Goal: Task Accomplishment & Management: Use online tool/utility

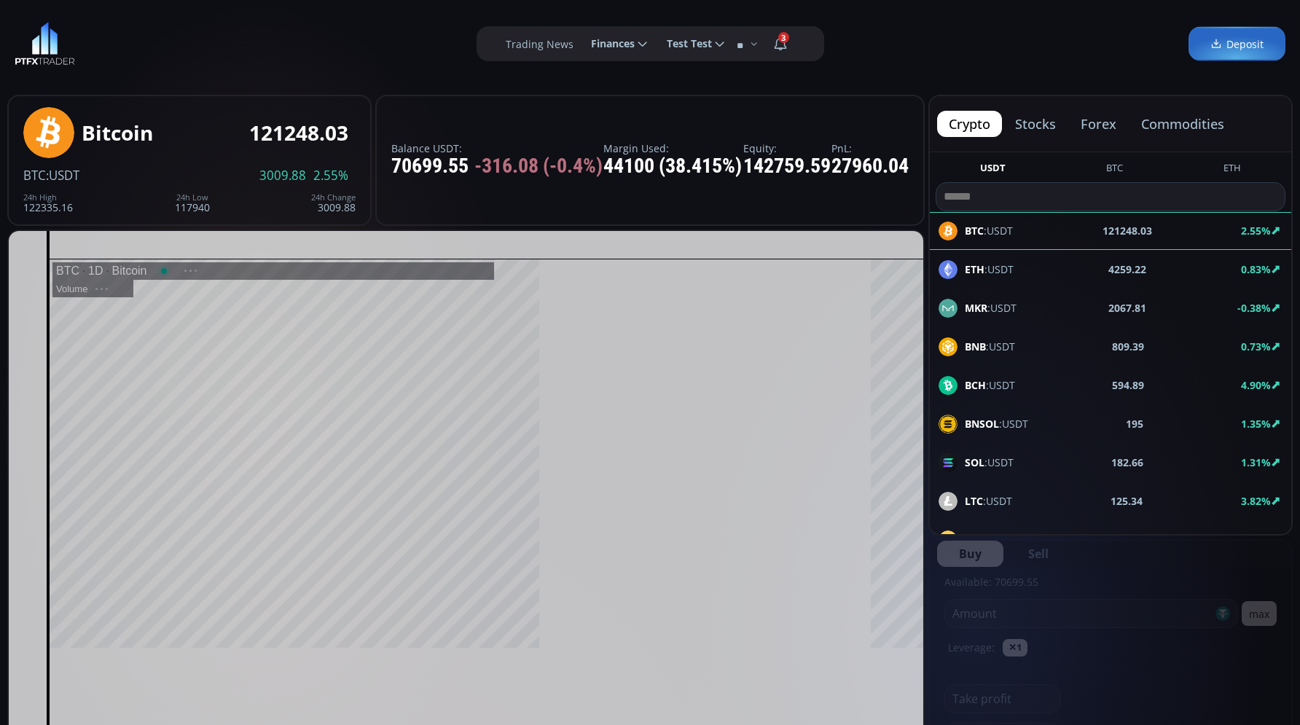
scroll to position [202, 0]
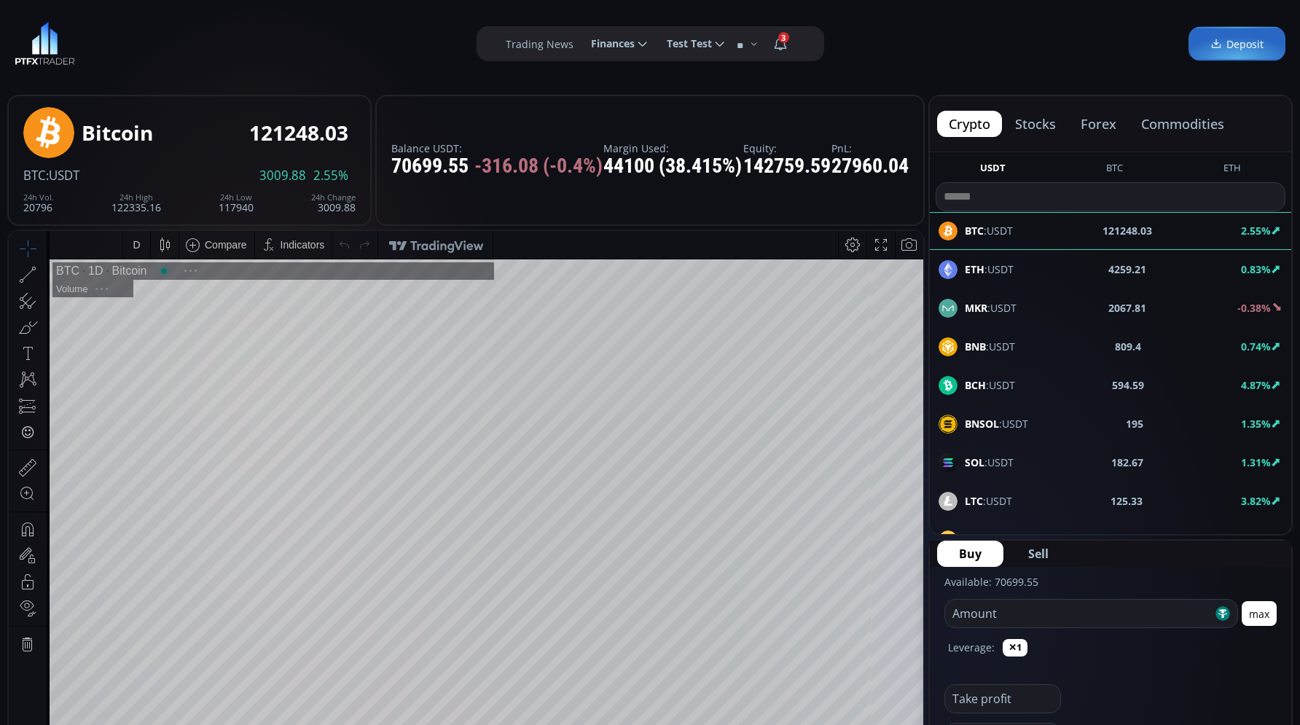
type input "********"
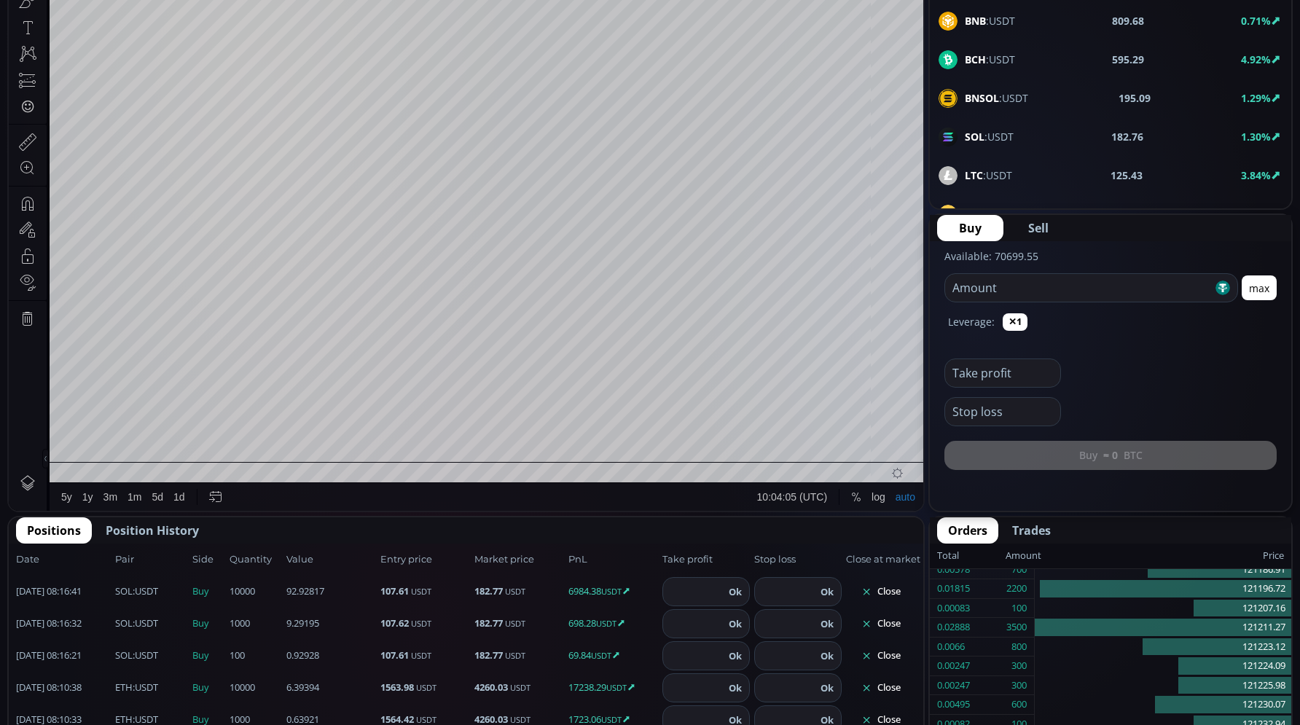
scroll to position [60, 0]
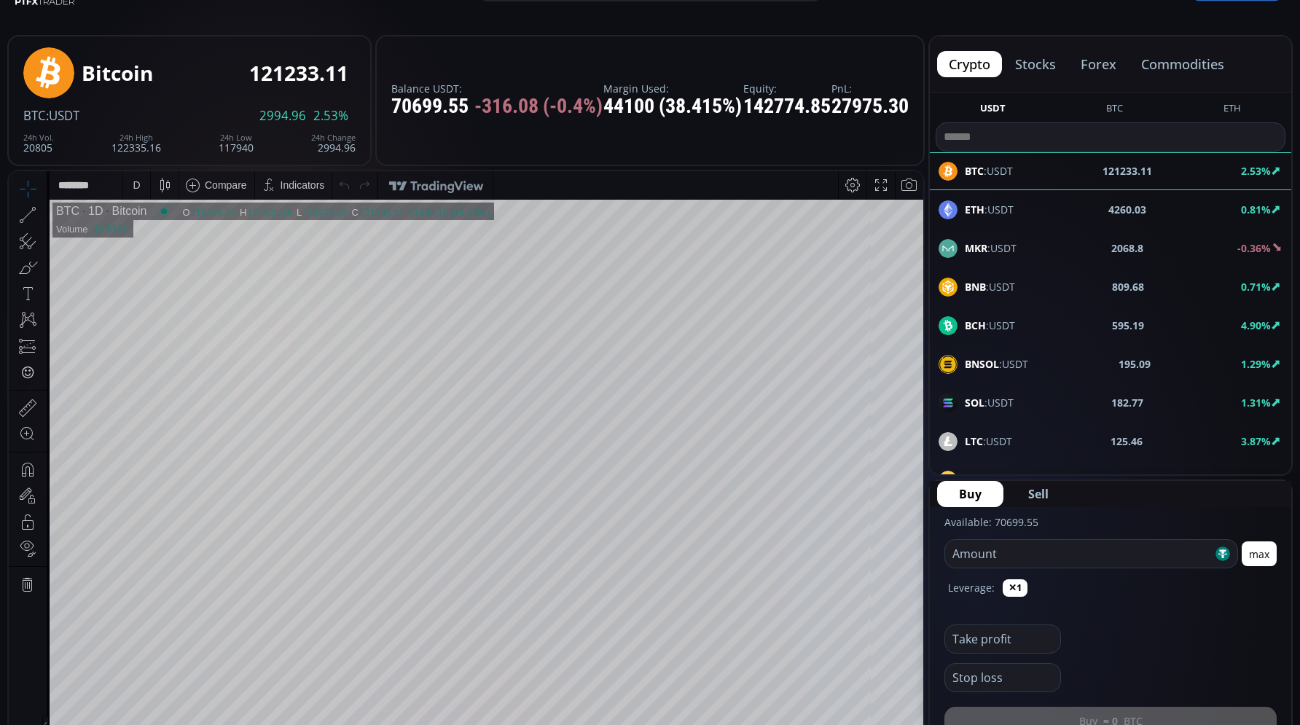
click at [997, 217] on div "ETH :USDT" at bounding box center [976, 209] width 75 height 19
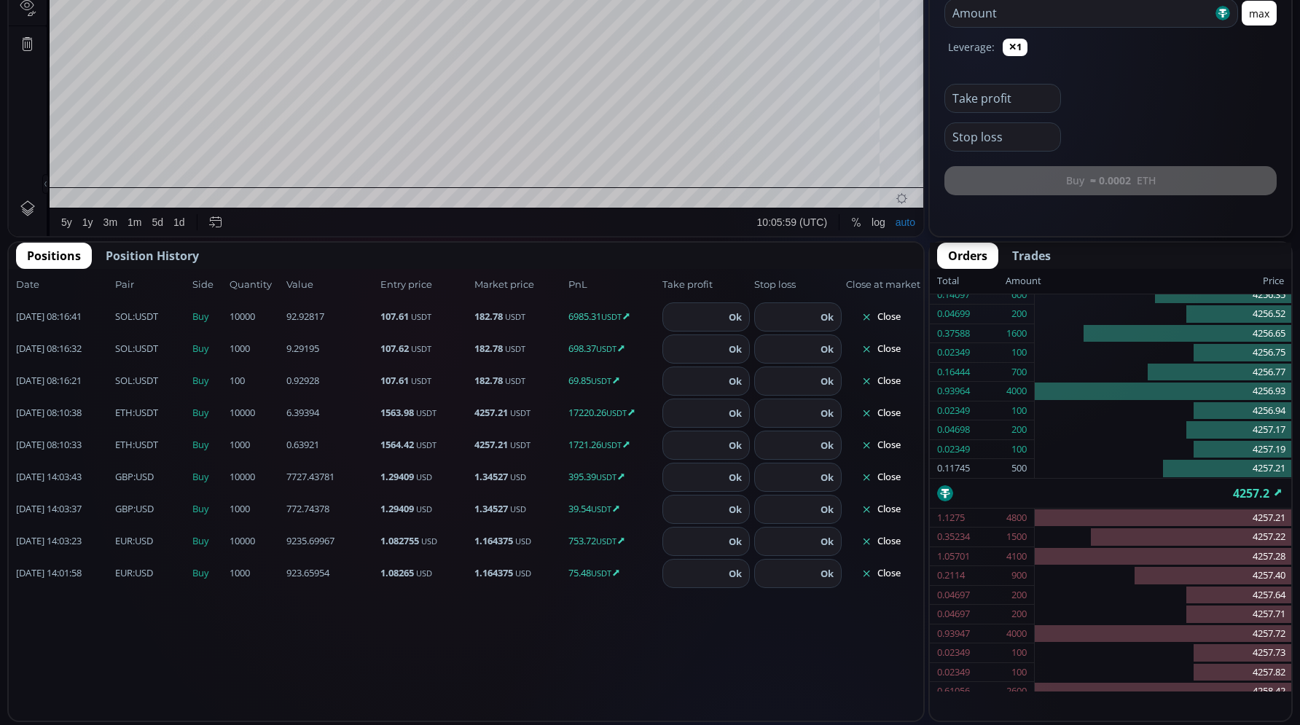
scroll to position [697, 0]
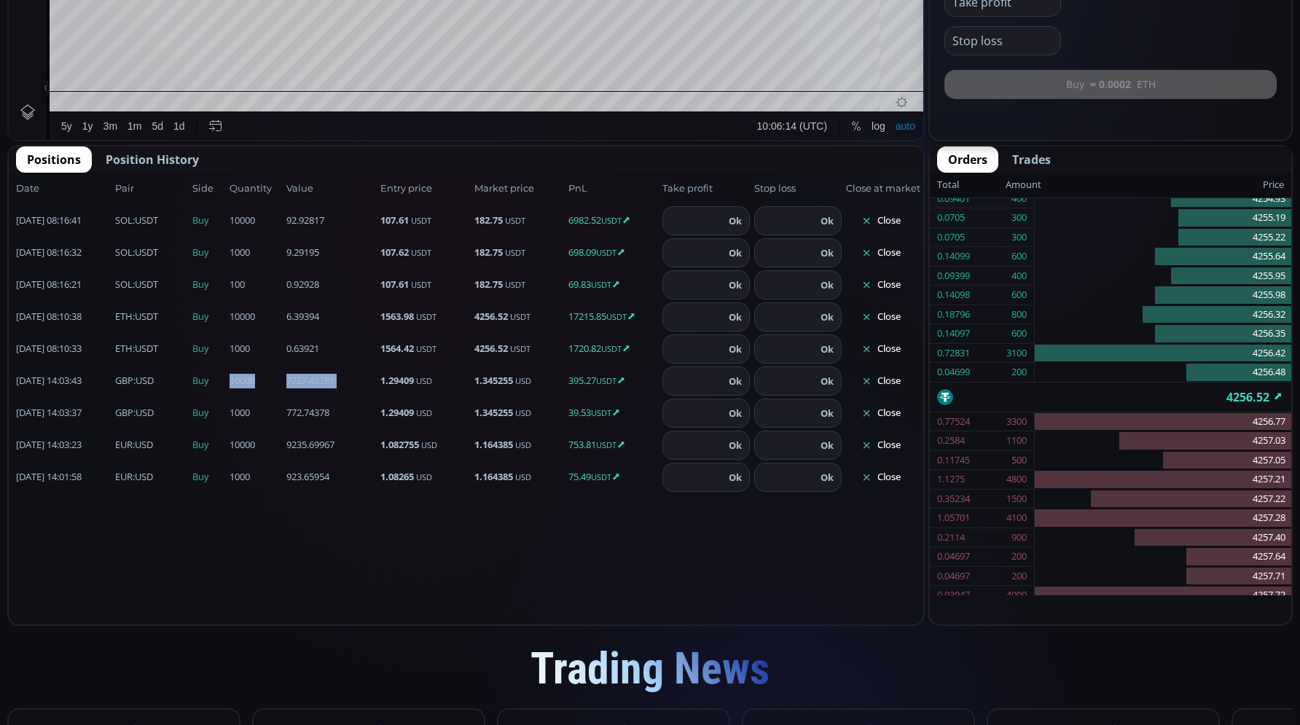
drag, startPoint x: 220, startPoint y: 382, endPoint x: 255, endPoint y: 383, distance: 35.0
click at [255, 397] on div "[DATE] 14:03:43 GBP :USD Buy 7727.43781 10000 1.29409 USD 1.345255 USD 395.27 U…" at bounding box center [466, 413] width 915 height 32
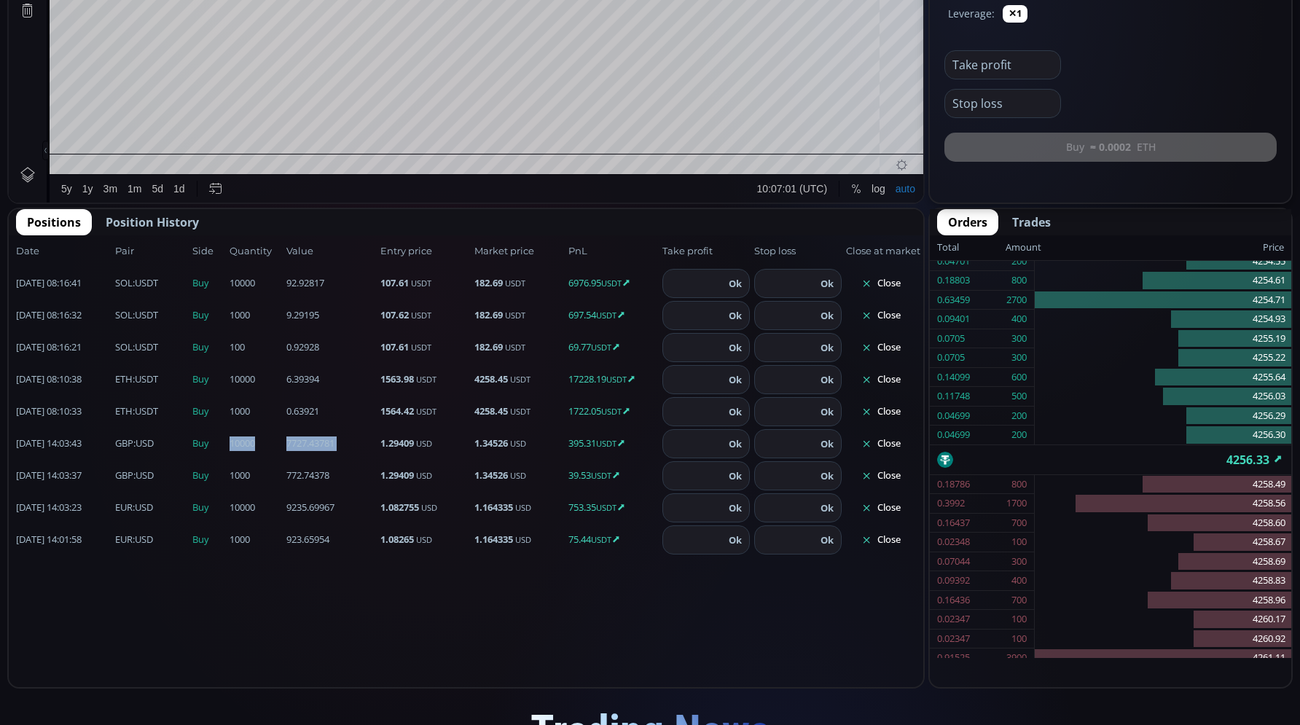
scroll to position [199, 0]
